Goal: Task Accomplishment & Management: Use online tool/utility

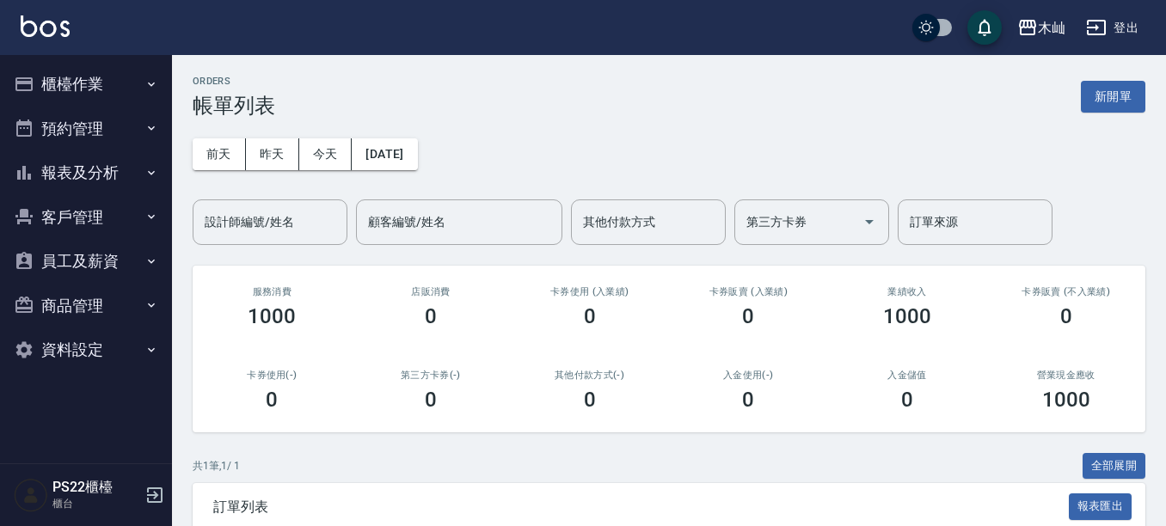
click at [68, 88] on button "櫃檯作業" at bounding box center [86, 84] width 158 height 45
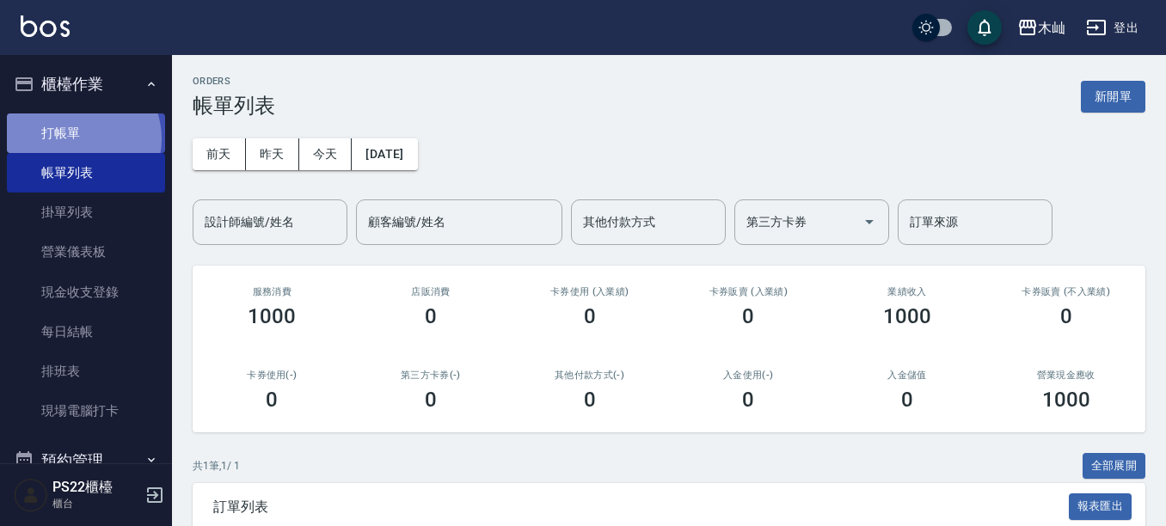
click at [76, 138] on link "打帳單" at bounding box center [86, 133] width 158 height 40
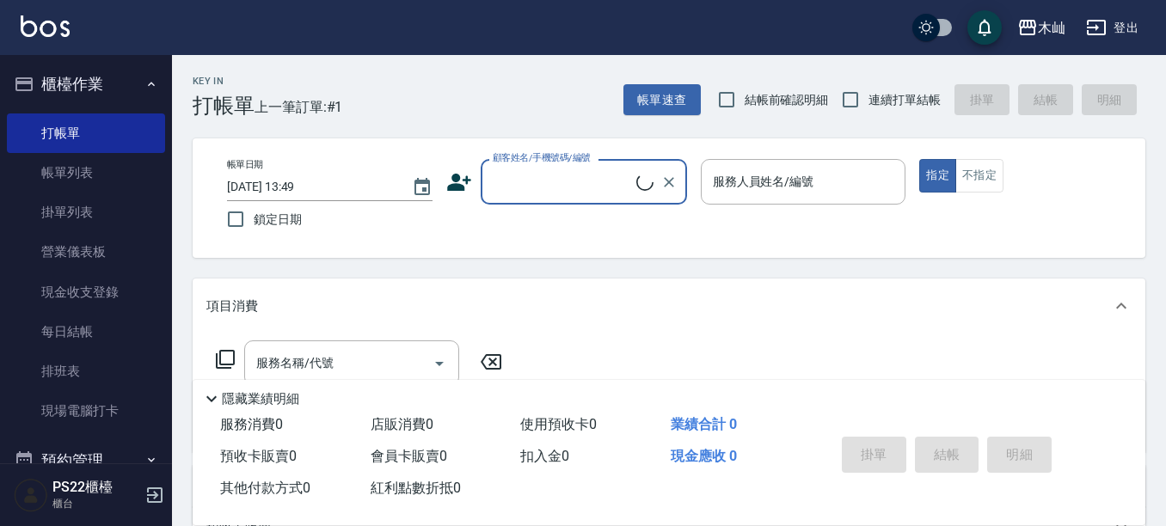
drag, startPoint x: 556, startPoint y: 164, endPoint x: 569, endPoint y: 169, distance: 13.6
click at [556, 165] on div "顧客姓名/手機號碼/編號 顧客姓名/手機號碼/編號" at bounding box center [584, 182] width 206 height 46
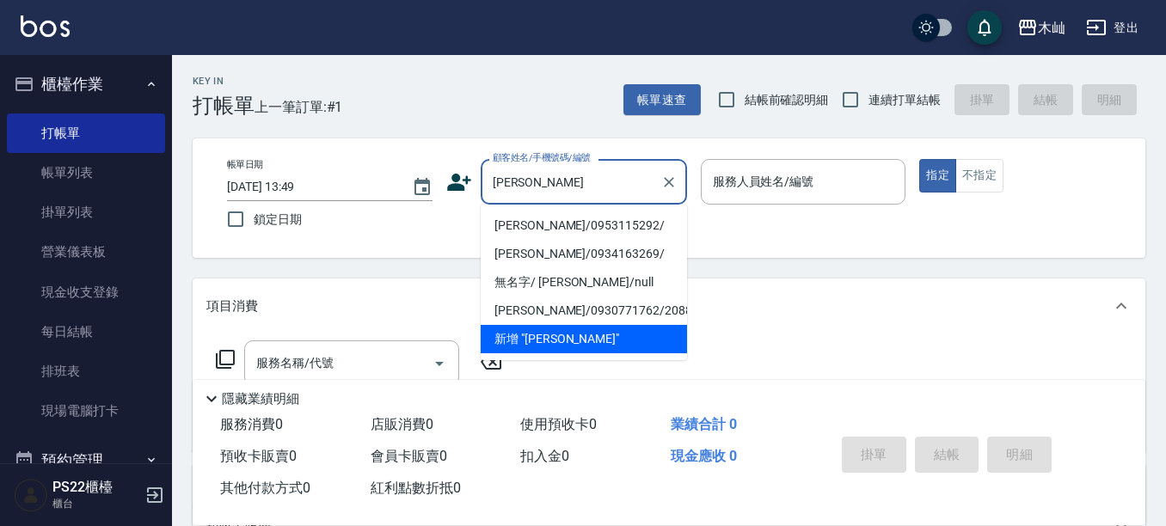
drag, startPoint x: 635, startPoint y: 219, endPoint x: 717, endPoint y: 216, distance: 82.6
click at [634, 219] on li "[PERSON_NAME]/0953115292/" at bounding box center [584, 226] width 206 height 28
type input "[PERSON_NAME]/0953115292/"
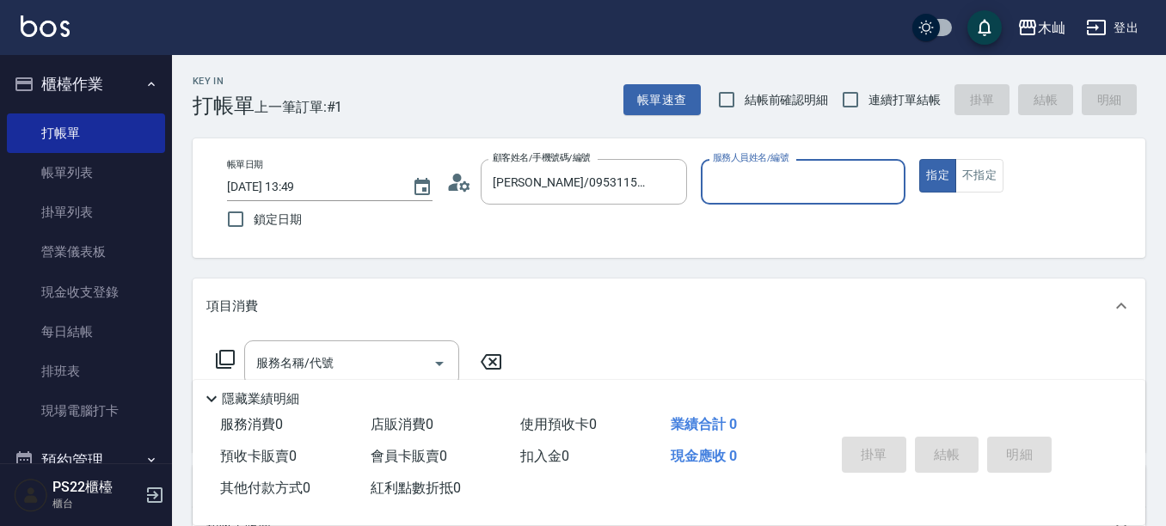
click at [770, 182] on input "服務人員姓名/編號" at bounding box center [803, 182] width 190 height 30
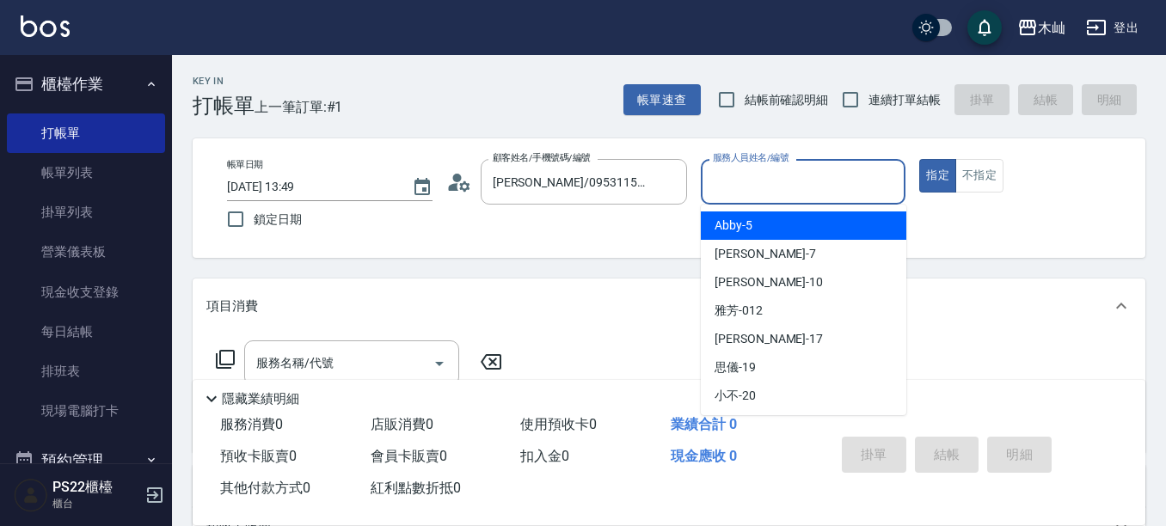
click at [734, 219] on span "Abby -5" at bounding box center [734, 226] width 38 height 18
type input "Abby-5"
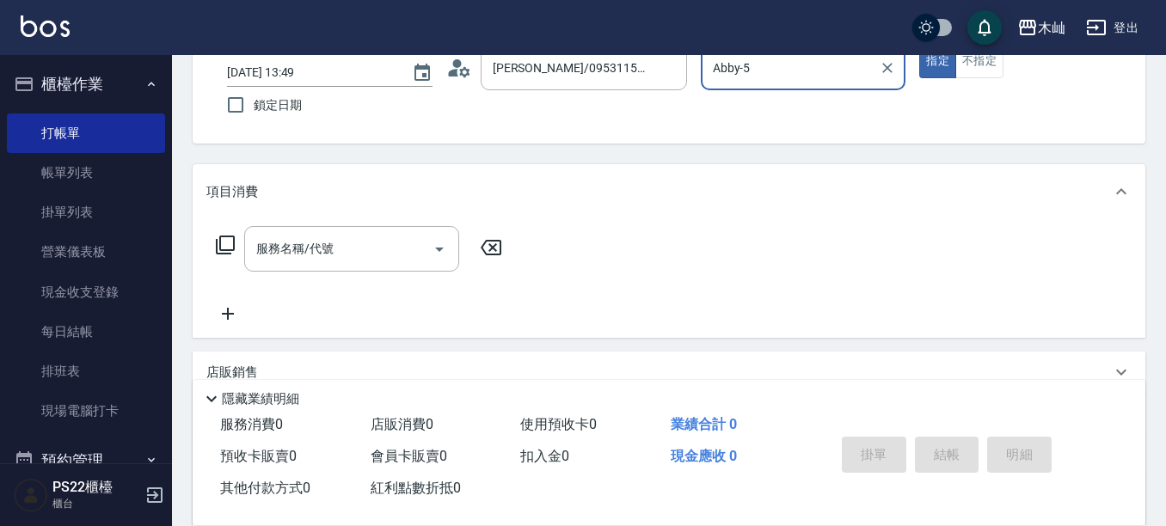
scroll to position [172, 0]
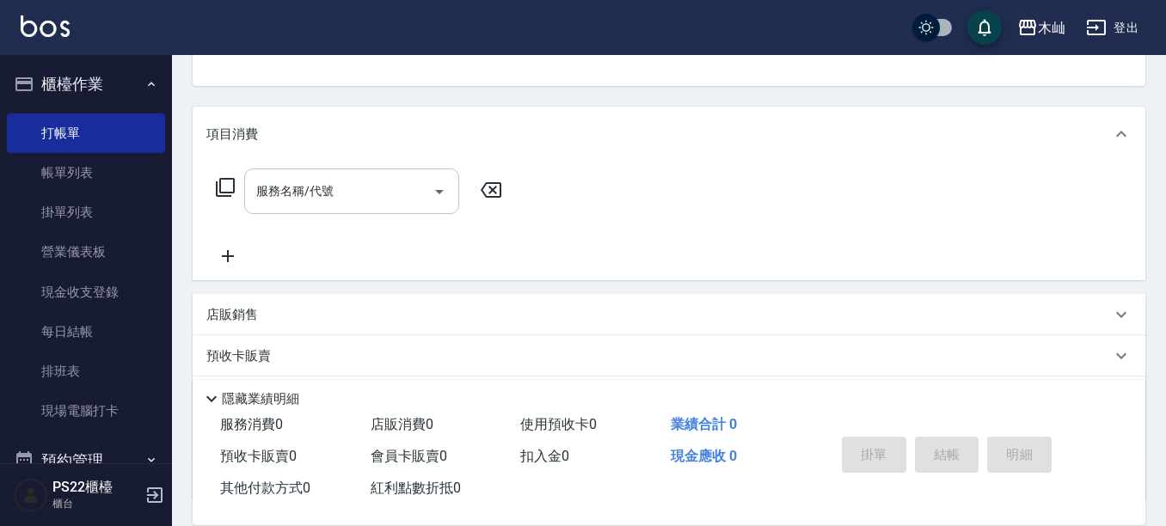
click at [386, 183] on input "服務名稱/代號" at bounding box center [339, 191] width 174 height 30
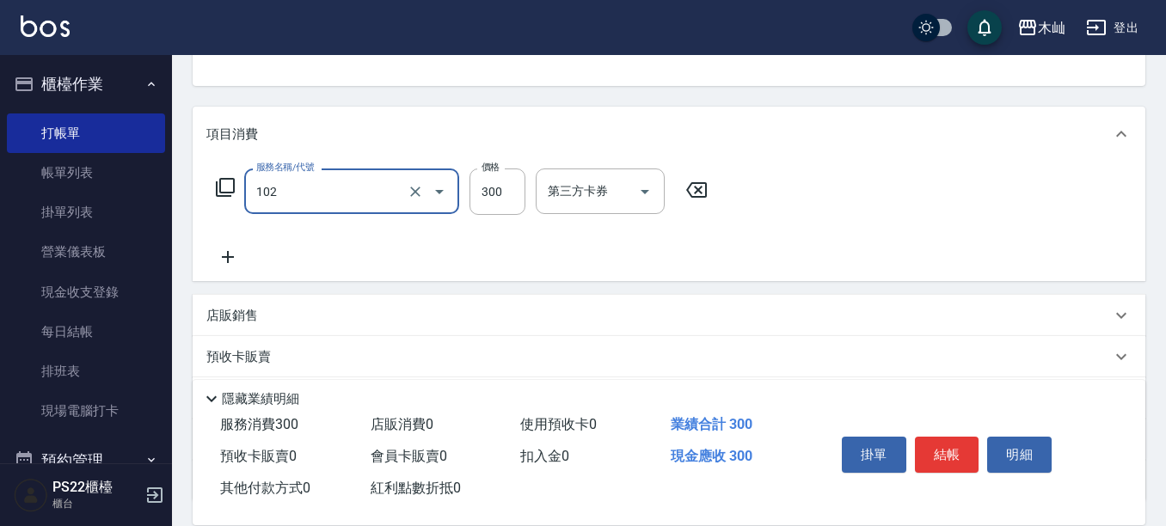
type input "精油洗髮(102)"
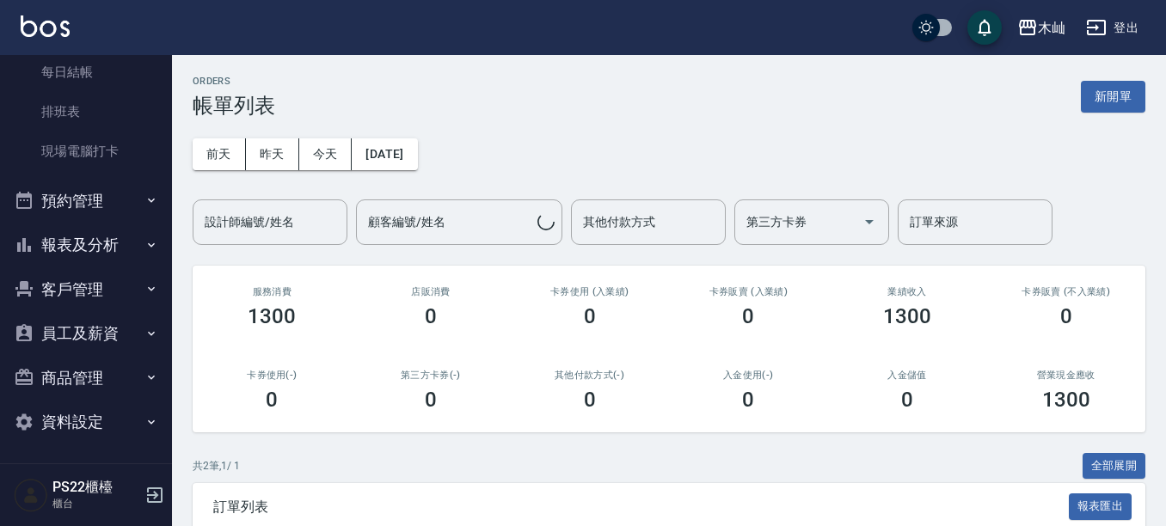
scroll to position [261, 0]
click at [110, 237] on button "報表及分析" at bounding box center [86, 243] width 158 height 45
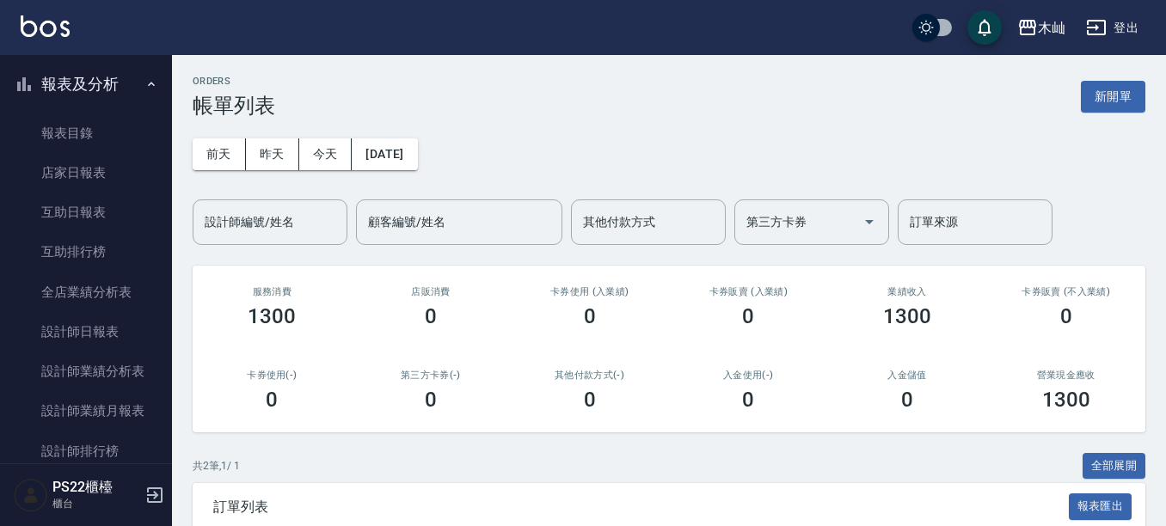
scroll to position [433, 0]
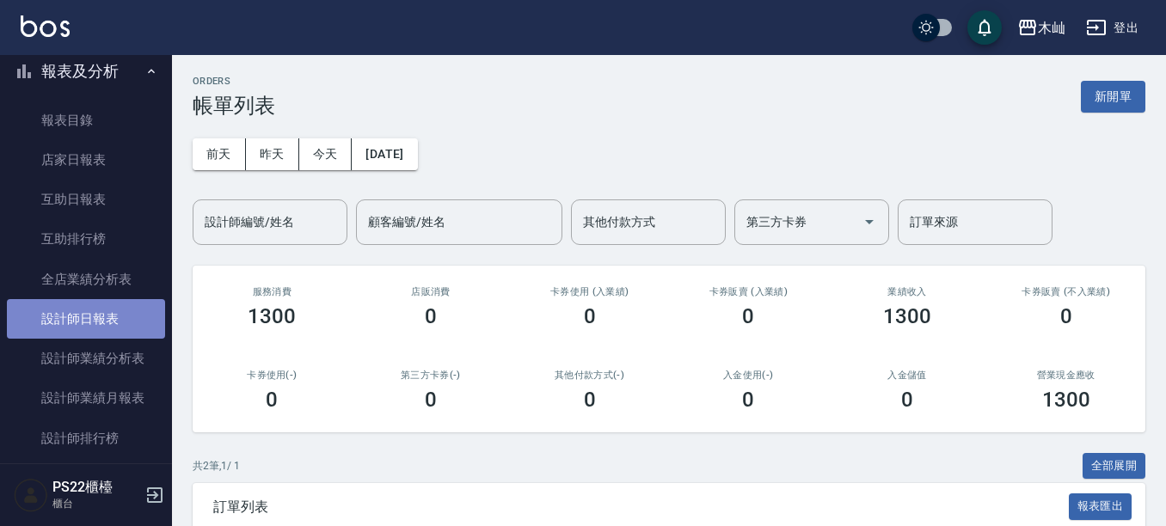
drag, startPoint x: 90, startPoint y: 322, endPoint x: 83, endPoint y: 315, distance: 10.4
click at [88, 321] on link "設計師日報表" at bounding box center [86, 319] width 158 height 40
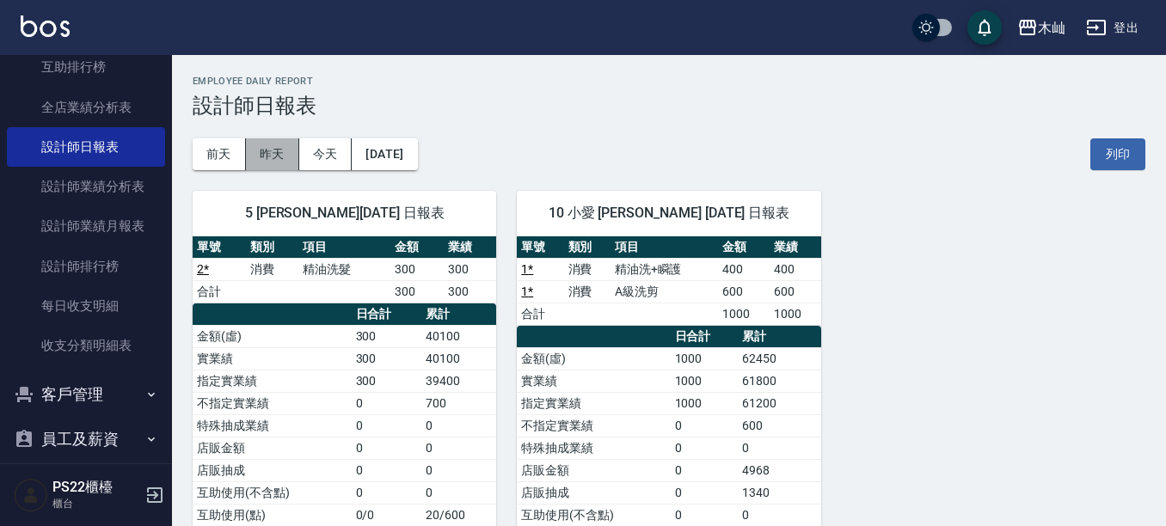
click at [279, 156] on button "昨天" at bounding box center [272, 154] width 53 height 32
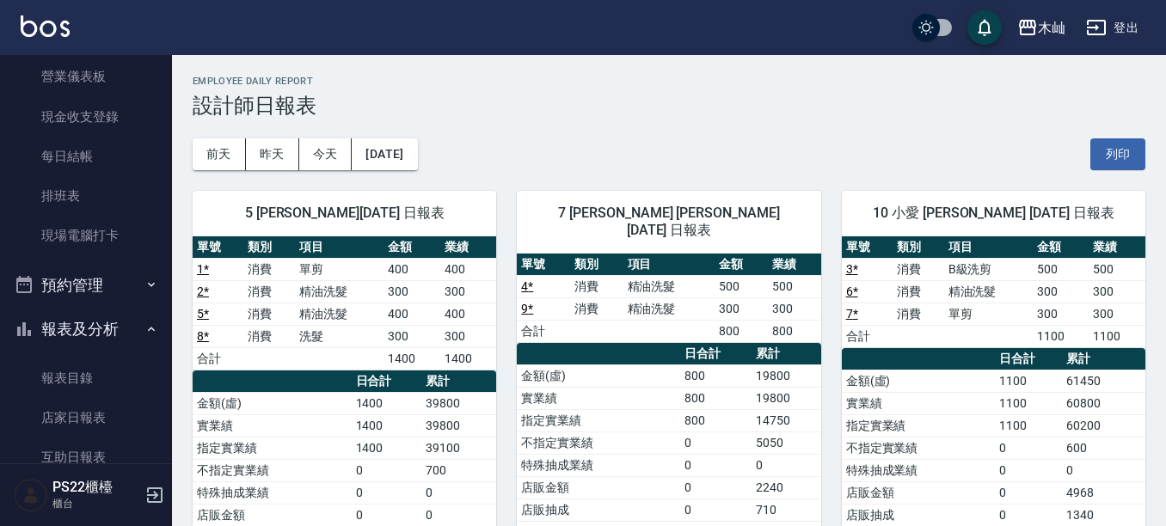
scroll to position [3, 0]
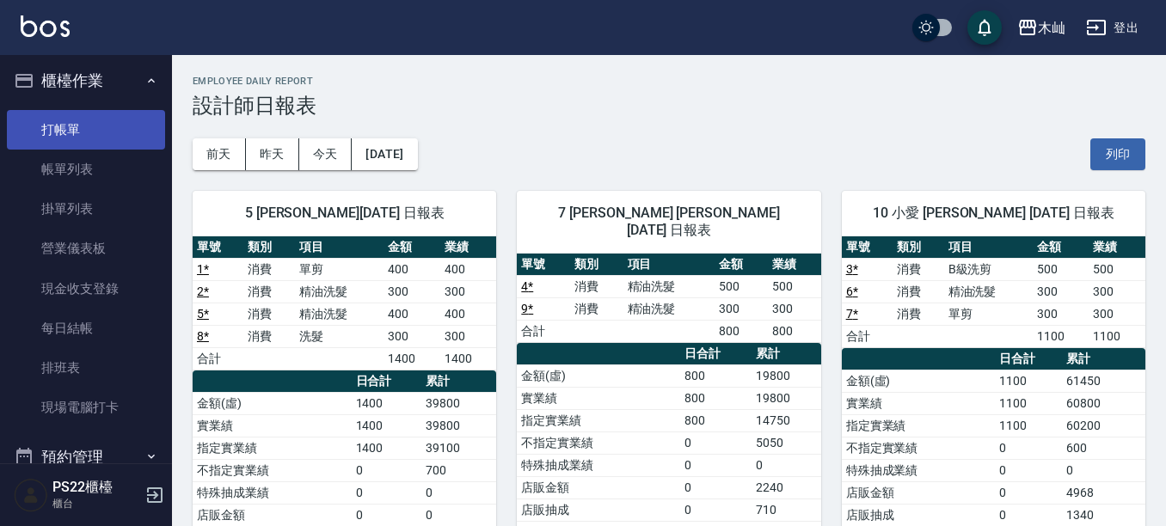
click at [77, 122] on link "打帳單" at bounding box center [86, 130] width 158 height 40
